Goal: Book appointment/travel/reservation

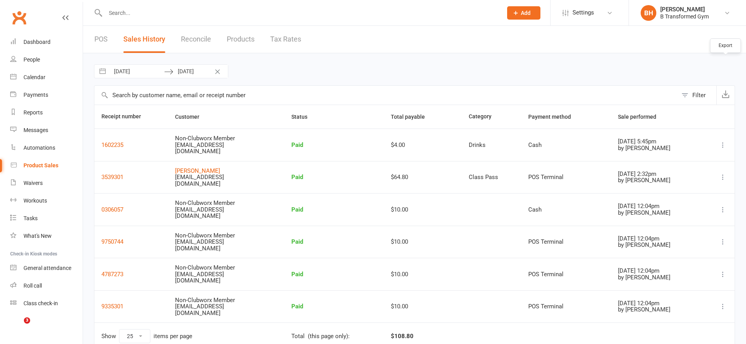
select select "25"
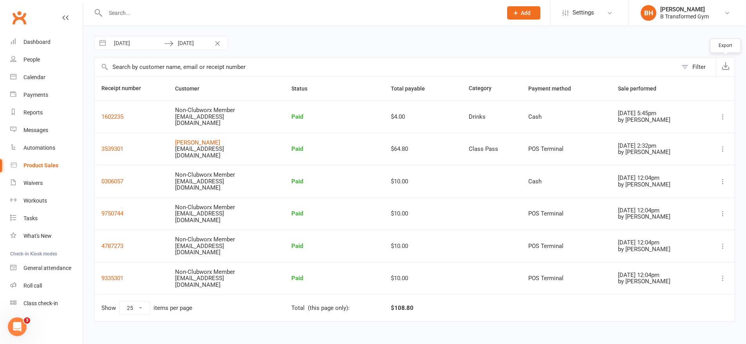
click at [157, 42] on body "Prospect Member Non-attending contact Class / event Appointment Task Membership…" at bounding box center [373, 153] width 746 height 359
select select "8"
select select "2025"
select select "9"
select select "2025"
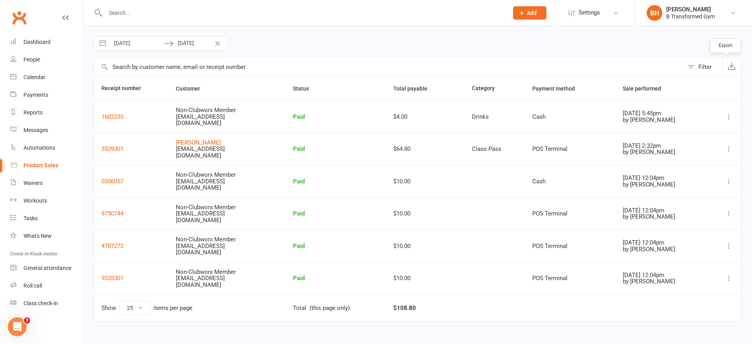
select select "10"
select select "2025"
select select "11"
select select "2025"
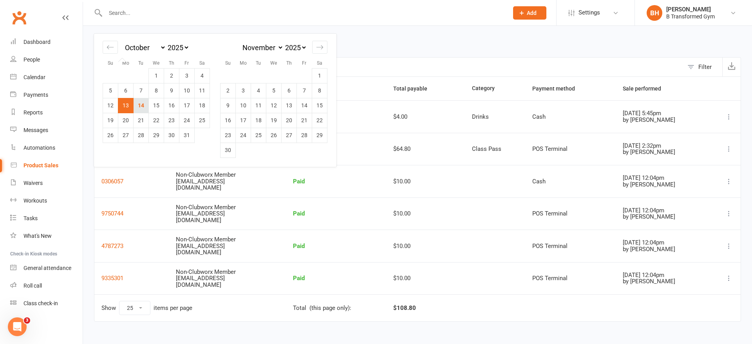
click at [147, 106] on td "14" at bounding box center [141, 105] width 15 height 15
type input "[DATE]"
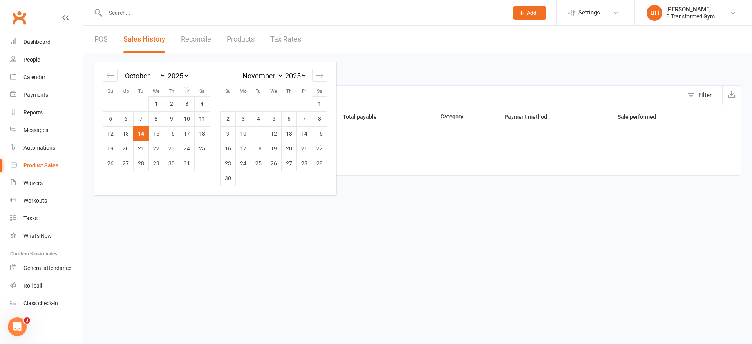
click at [147, 106] on td "Calendar" at bounding box center [141, 103] width 15 height 15
click at [144, 127] on td "14" at bounding box center [141, 133] width 15 height 15
type input "[DATE]"
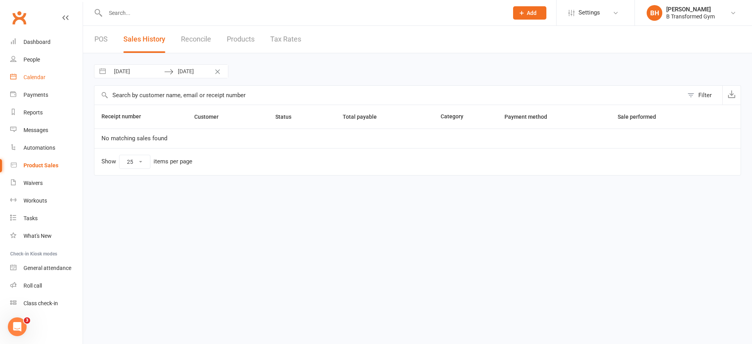
click at [43, 76] on div "Calendar" at bounding box center [34, 77] width 22 height 6
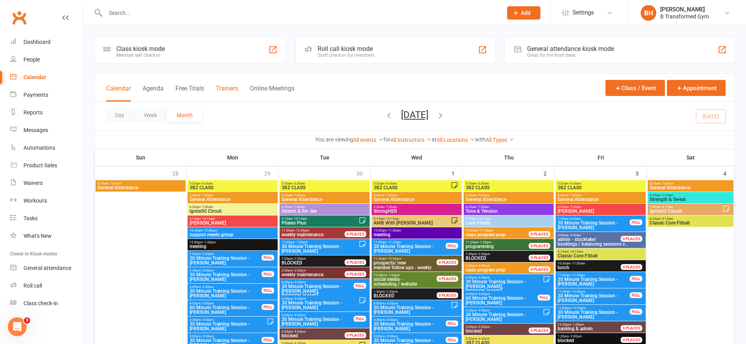
click at [231, 85] on button "Trainers" at bounding box center [227, 93] width 22 height 17
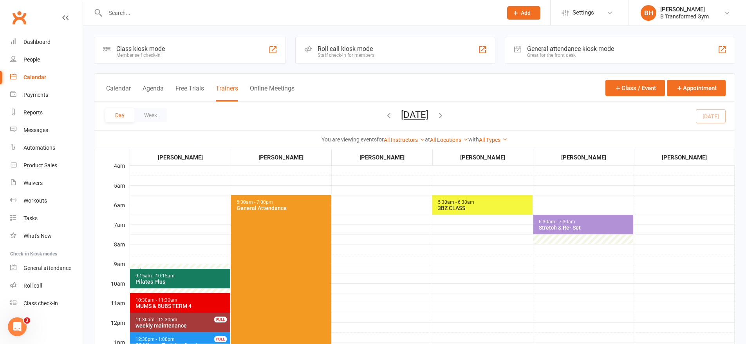
scroll to position [225, 0]
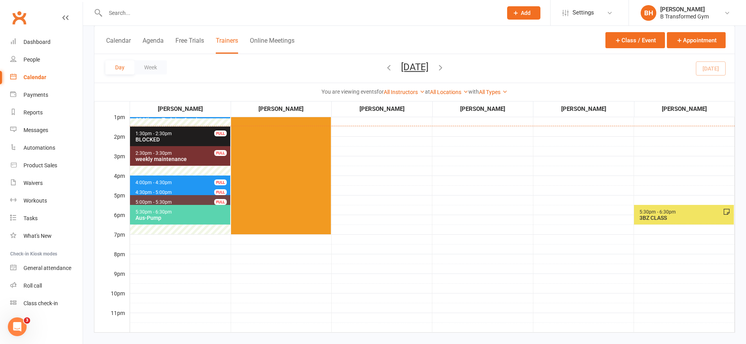
click at [171, 179] on span "4:00pm - 4:30pm 30 Minute Training Session - [PERSON_NAME] FULL" at bounding box center [180, 180] width 100 height 11
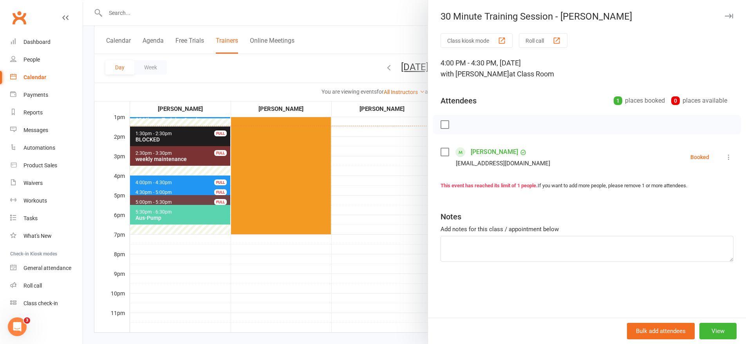
click at [355, 177] on div at bounding box center [414, 172] width 663 height 344
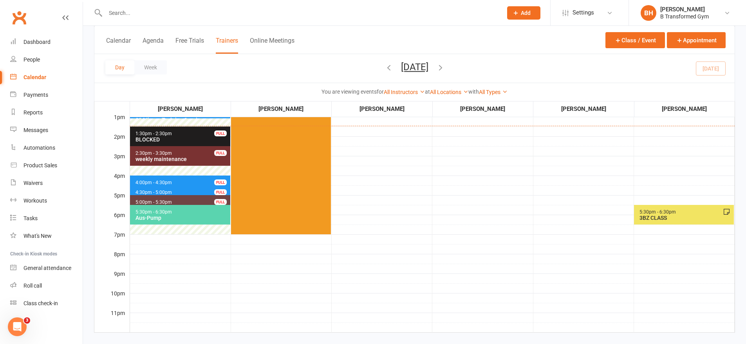
click at [423, 63] on button "[DATE]" at bounding box center [414, 66] width 27 height 11
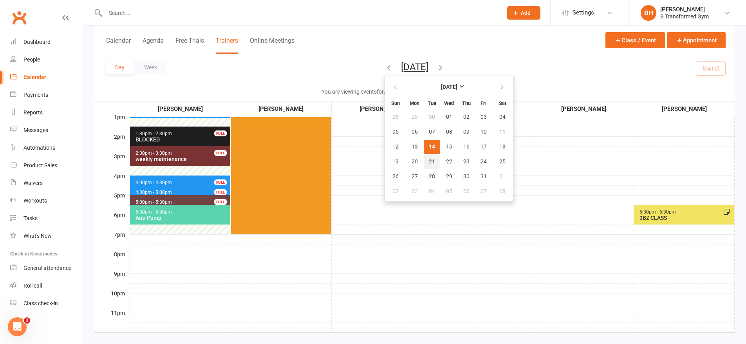
click at [424, 156] on button "21" at bounding box center [432, 162] width 16 height 14
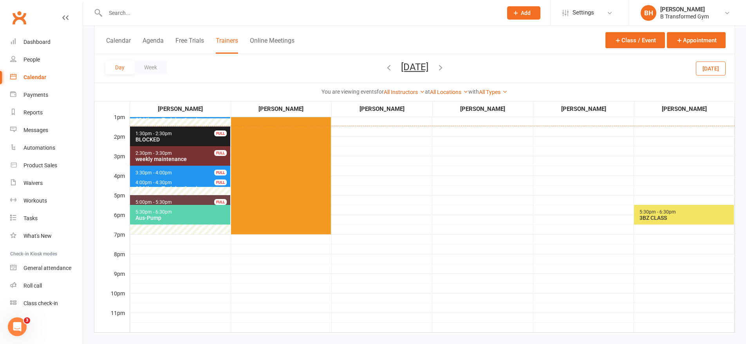
click at [184, 170] on span "3:30pm - 4:00pm 30 Minute Training Session - [PERSON_NAME] FULL" at bounding box center [180, 171] width 100 height 11
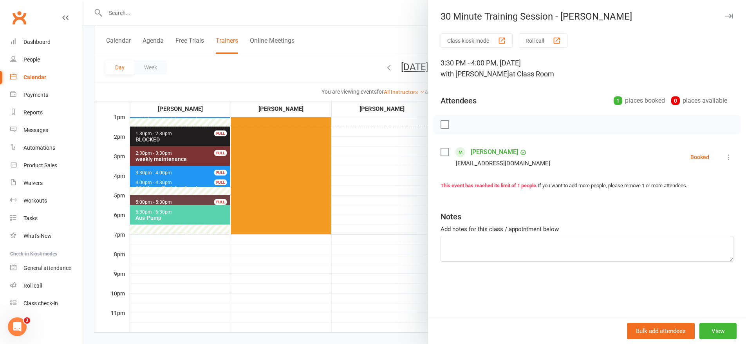
click at [386, 167] on div at bounding box center [414, 172] width 663 height 344
